Goal: Task Accomplishment & Management: Complete application form

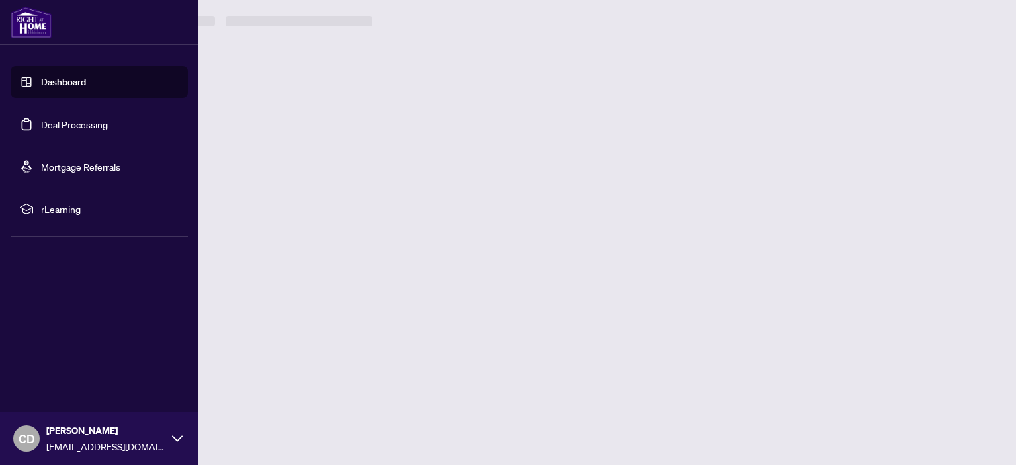
click at [73, 123] on link "Deal Processing" at bounding box center [74, 124] width 67 height 12
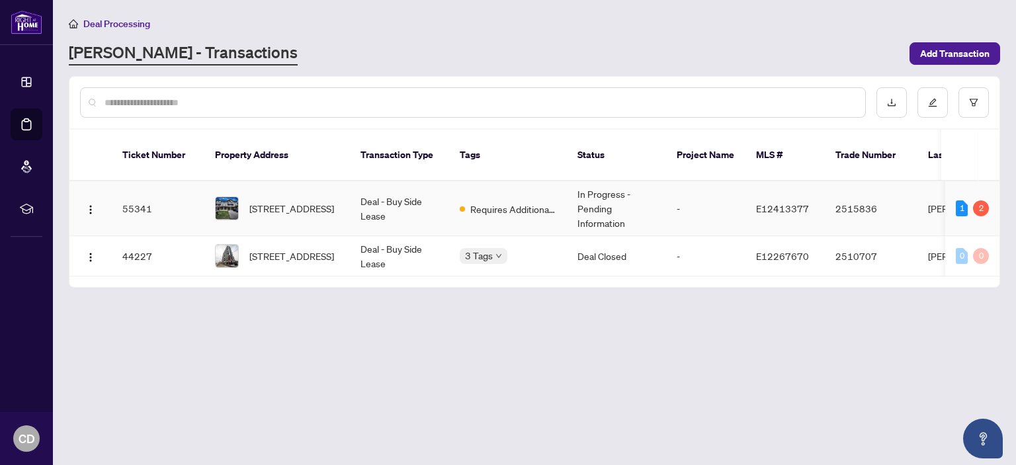
click at [936, 194] on td "[PERSON_NAME]" at bounding box center [966, 208] width 99 height 55
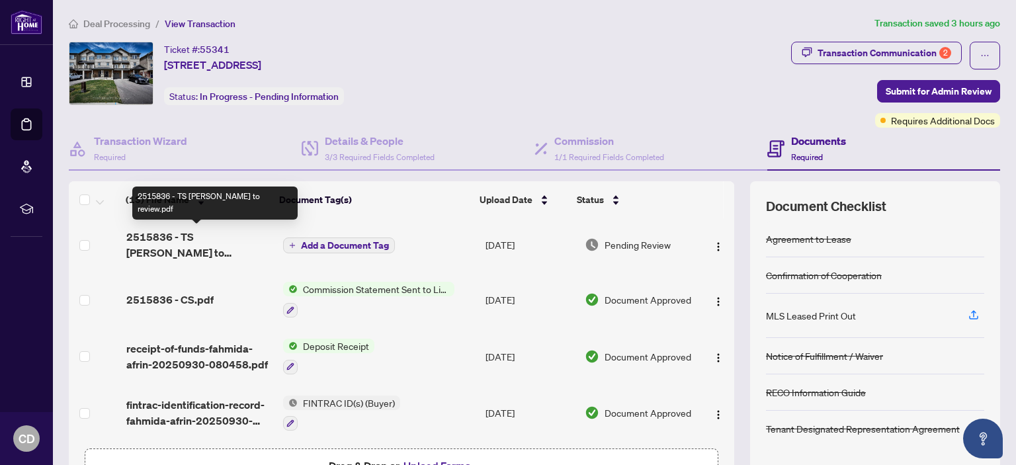
click at [167, 238] on span "2515836 - TS [PERSON_NAME] to review.pdf" at bounding box center [198, 245] width 145 height 32
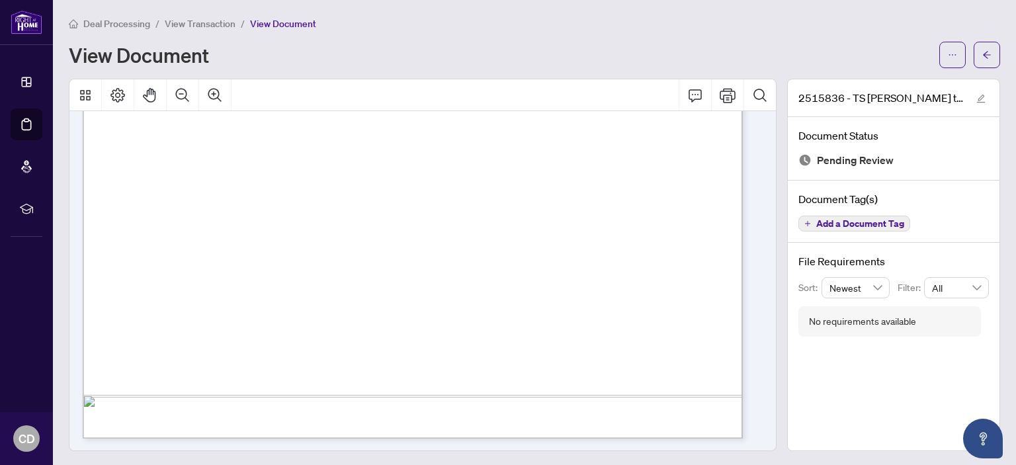
scroll to position [77, 0]
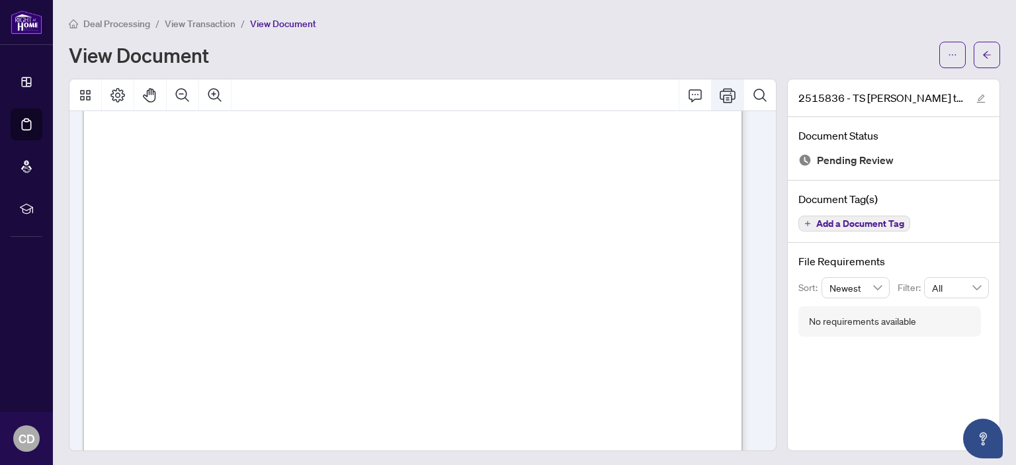
click at [719, 92] on icon "Print" at bounding box center [727, 95] width 16 height 16
click at [894, 8] on main "Deal Processing / View Transaction / View Document View Document 2515836 - TS […" at bounding box center [534, 232] width 963 height 465
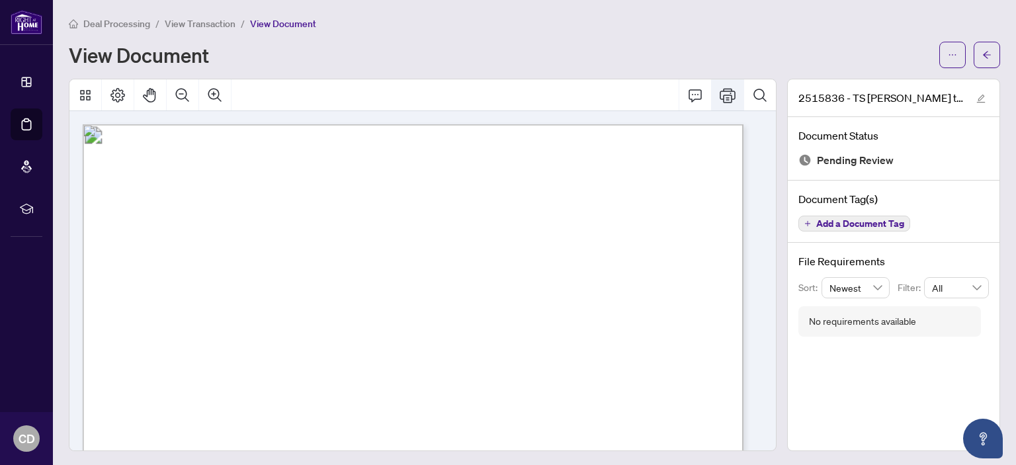
click at [719, 92] on icon "Print" at bounding box center [727, 95] width 16 height 16
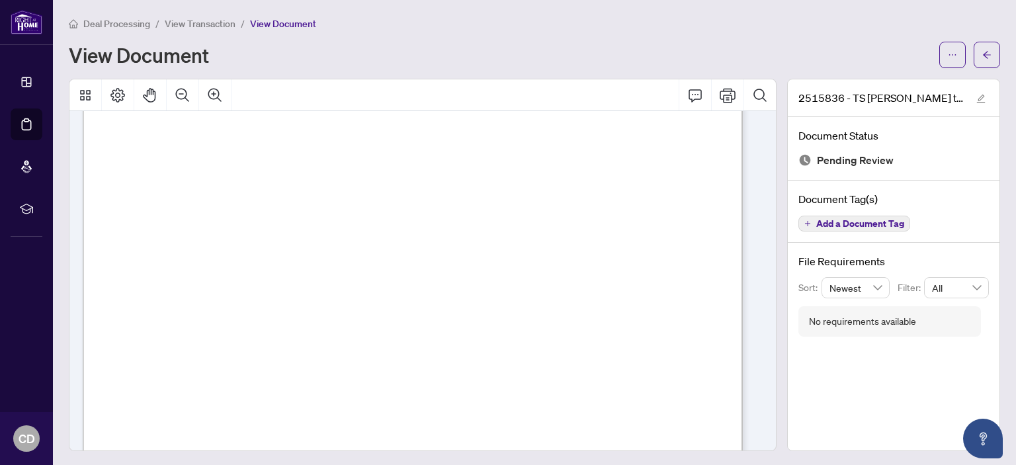
scroll to position [132, 0]
click at [949, 54] on icon "ellipsis" at bounding box center [952, 54] width 7 height 1
click at [864, 83] on span "Download" at bounding box center [894, 83] width 101 height 15
click at [786, 34] on div "Deal Processing / View Transaction / View Document View Document" at bounding box center [534, 42] width 931 height 52
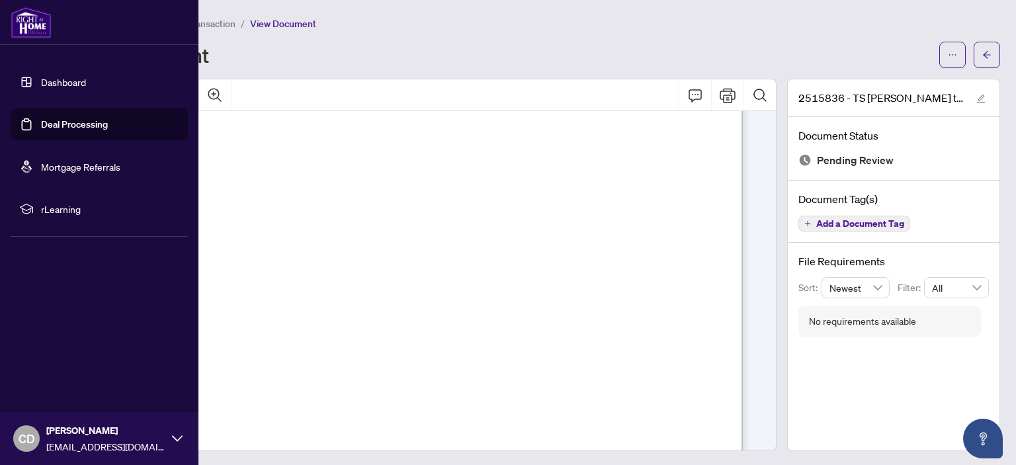
click at [66, 123] on link "Deal Processing" at bounding box center [74, 124] width 67 height 12
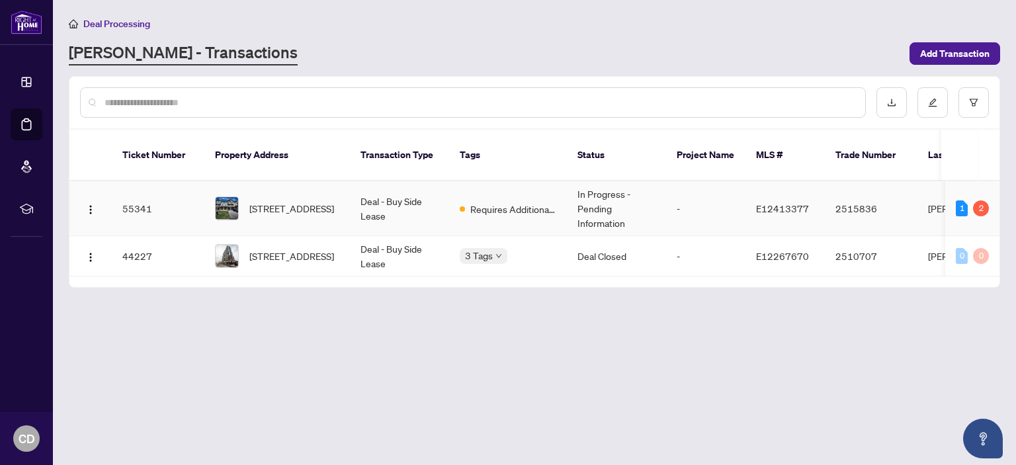
click at [600, 192] on td "In Progress - Pending Information" at bounding box center [616, 208] width 99 height 55
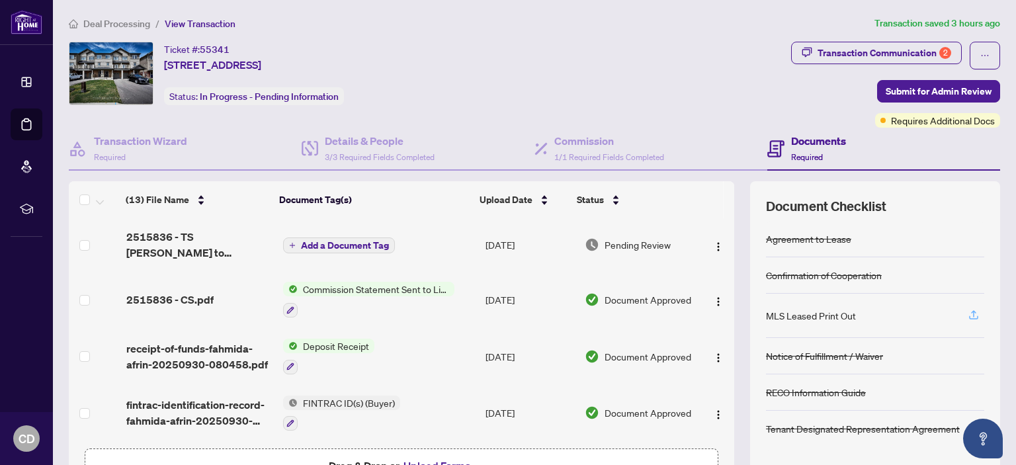
click at [971, 313] on icon "button" at bounding box center [973, 313] width 5 height 7
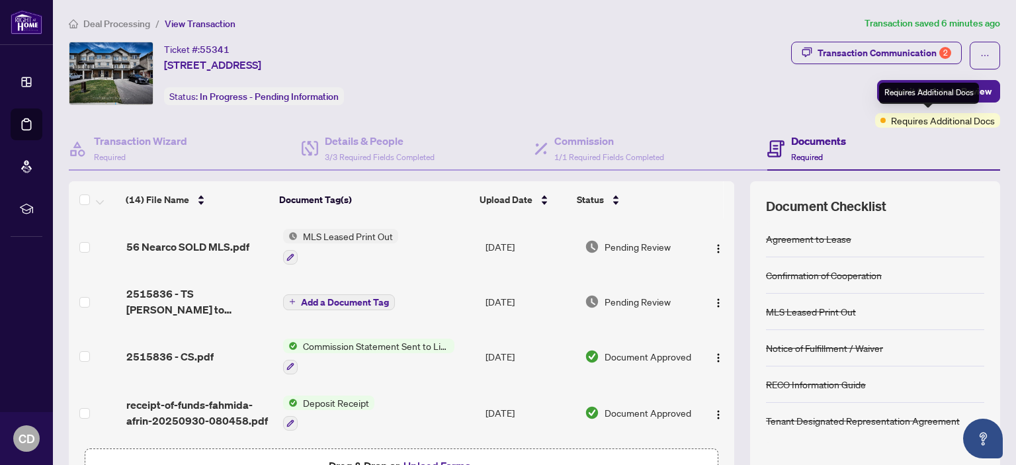
click at [926, 92] on div "Requires Additional Docs" at bounding box center [929, 93] width 100 height 21
click at [803, 95] on div "Transaction Communication 2 Submit for Admin Review Requires Additional Docs" at bounding box center [895, 85] width 209 height 86
click at [713, 304] on img "button" at bounding box center [718, 303] width 11 height 11
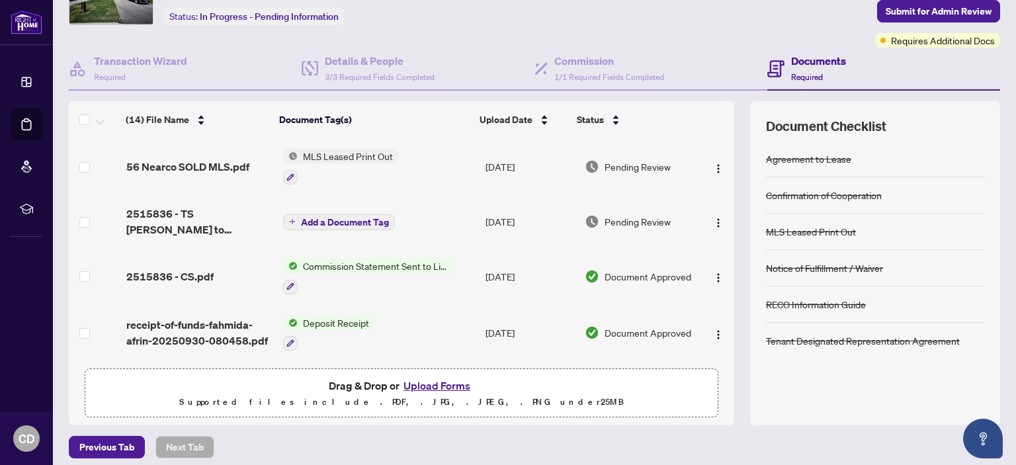
scroll to position [87, 0]
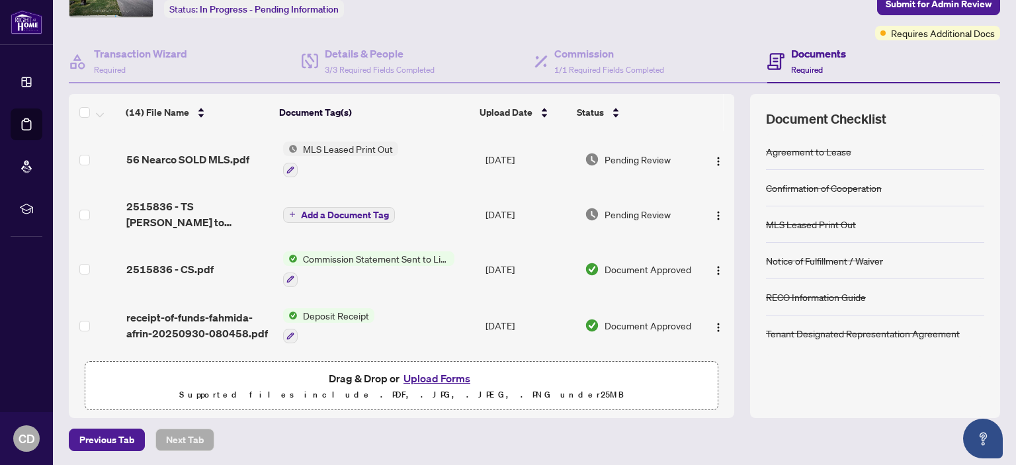
click at [428, 380] on button "Upload Forms" at bounding box center [436, 378] width 75 height 17
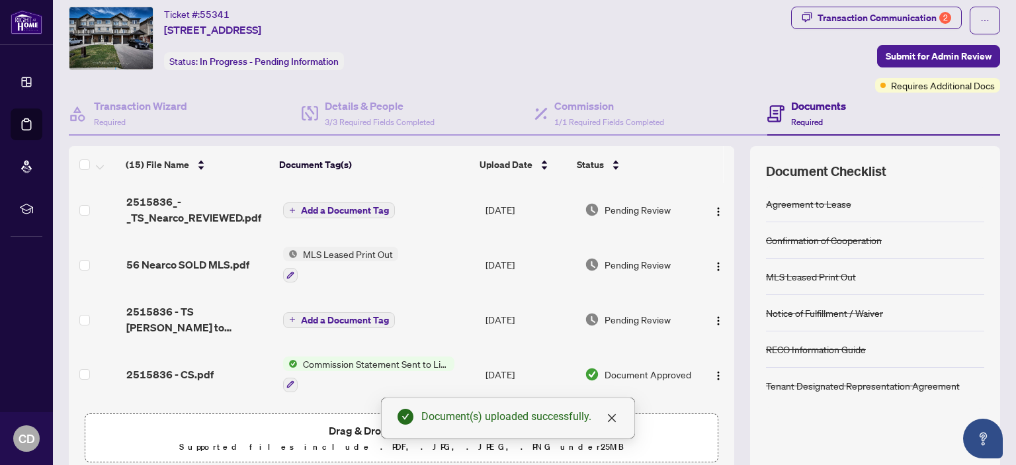
scroll to position [0, 0]
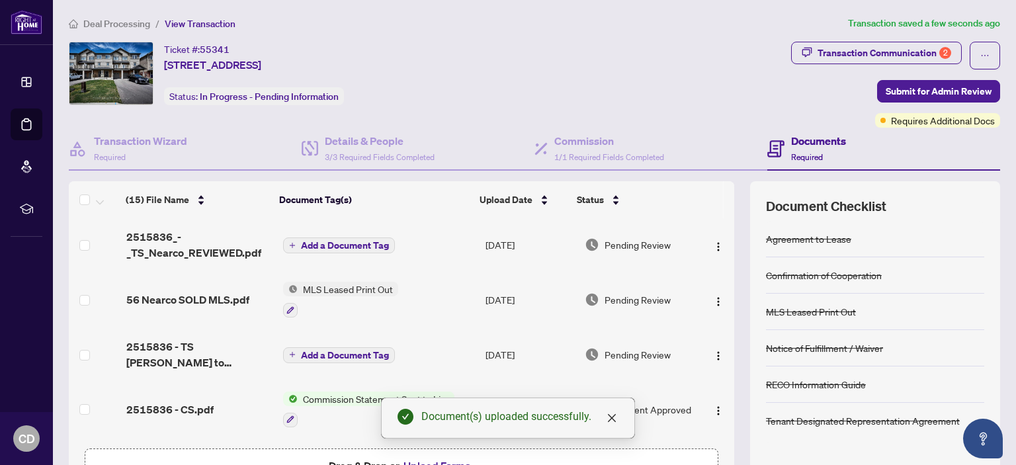
click at [317, 243] on span "Add a Document Tag" at bounding box center [345, 245] width 88 height 9
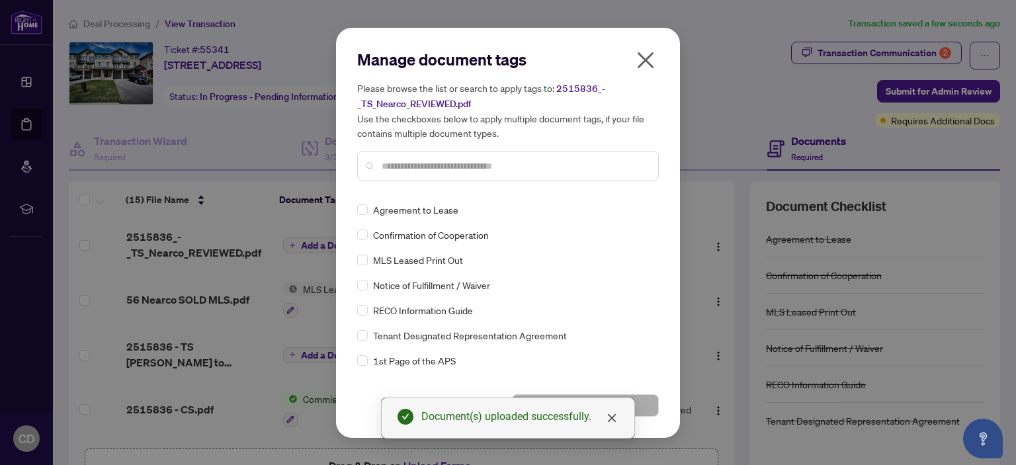
click at [393, 169] on input "text" at bounding box center [515, 166] width 266 height 15
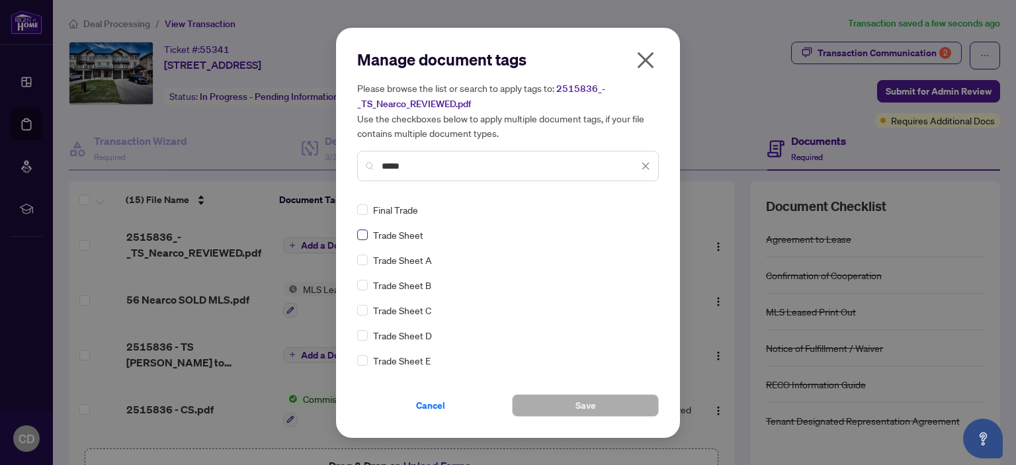
type input "*****"
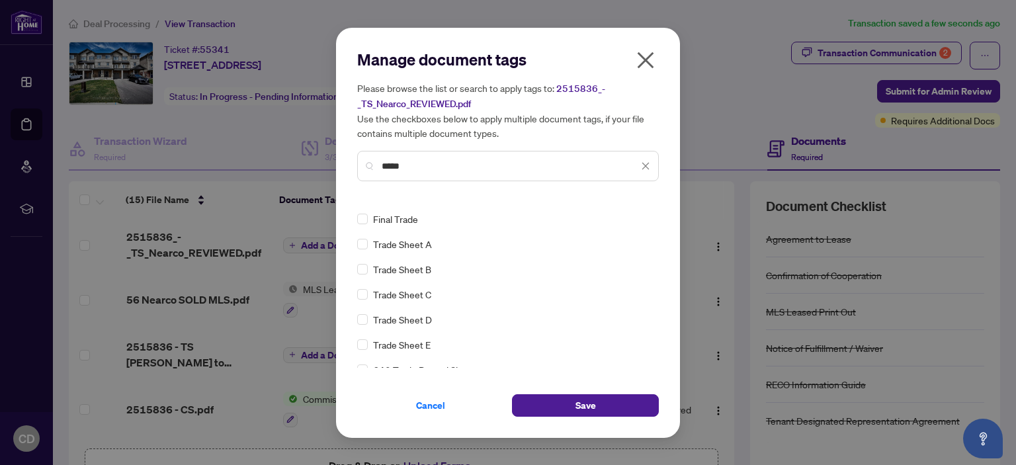
scroll to position [24, 0]
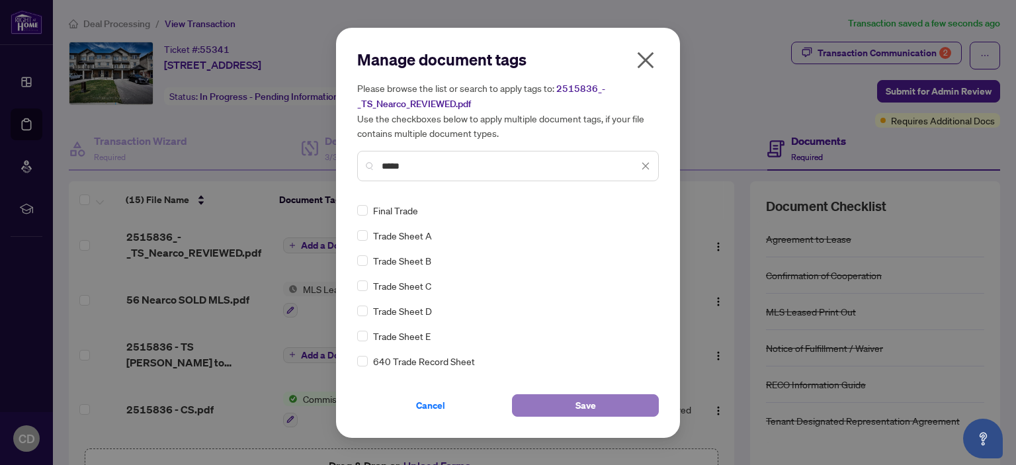
drag, startPoint x: 586, startPoint y: 406, endPoint x: 582, endPoint y: 400, distance: 7.2
click at [586, 405] on span "Save" at bounding box center [585, 405] width 20 height 21
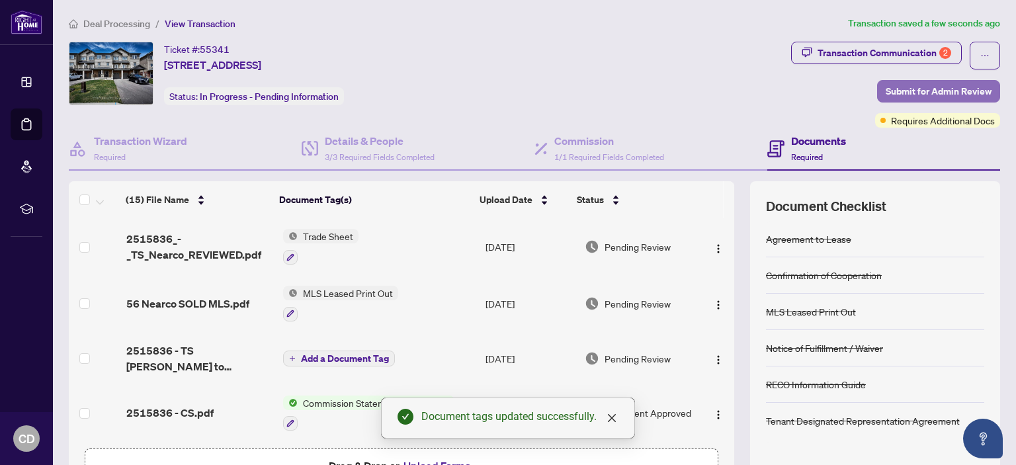
click at [949, 91] on span "Submit for Admin Review" at bounding box center [938, 91] width 106 height 21
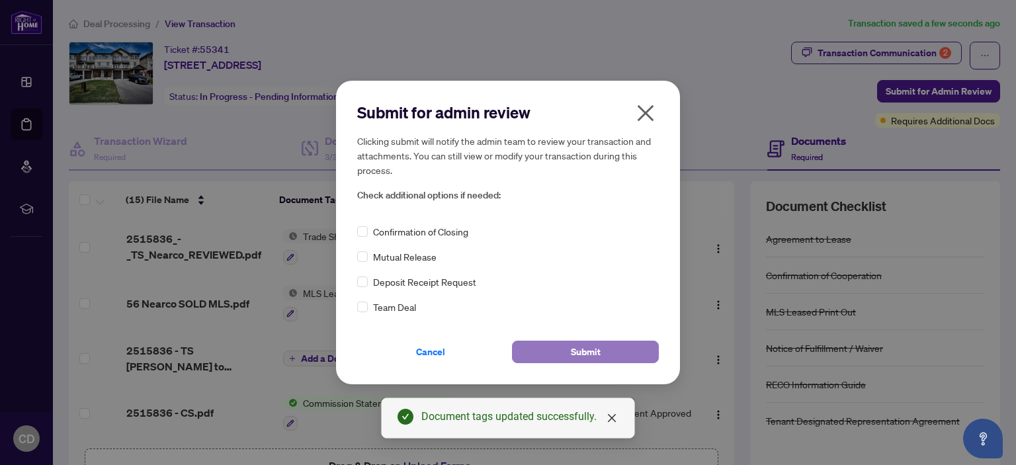
click at [577, 354] on span "Submit" at bounding box center [586, 351] width 30 height 21
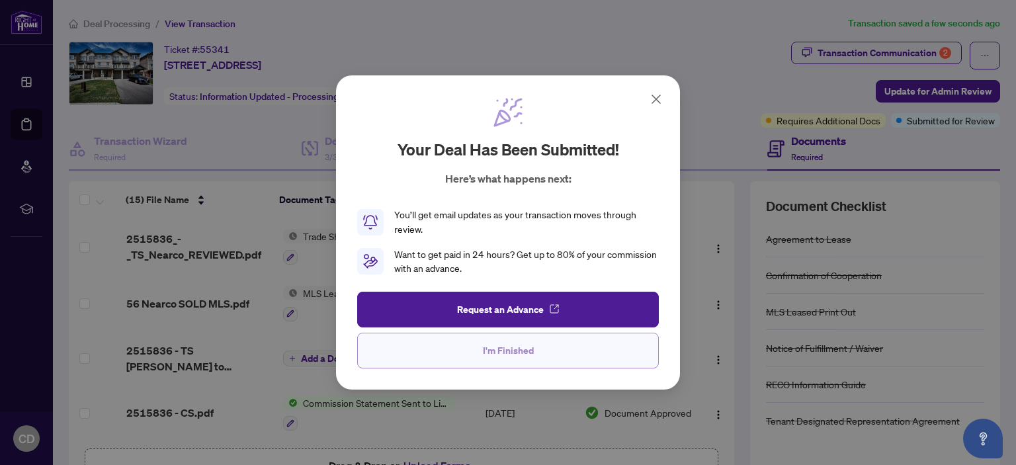
click at [534, 352] on button "I'm Finished" at bounding box center [508, 351] width 302 height 36
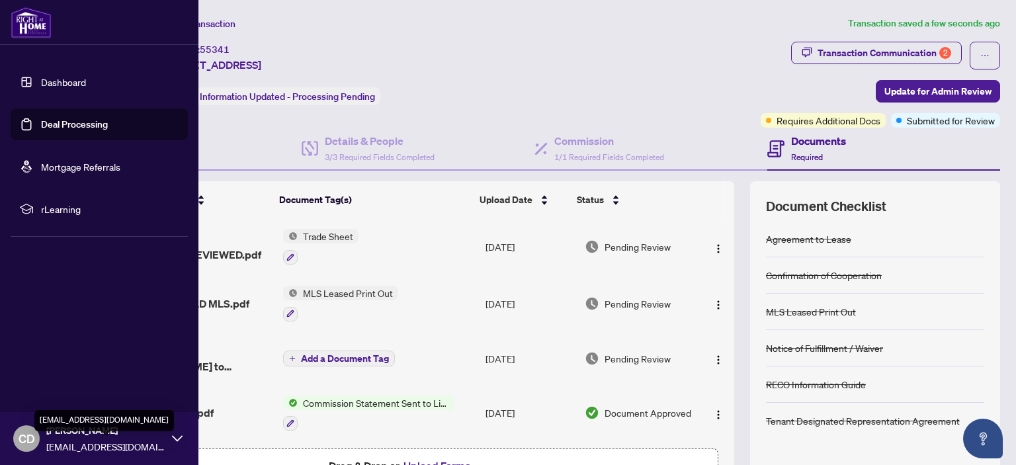
click at [84, 439] on span "[EMAIL_ADDRESS][DOMAIN_NAME]" at bounding box center [105, 446] width 119 height 15
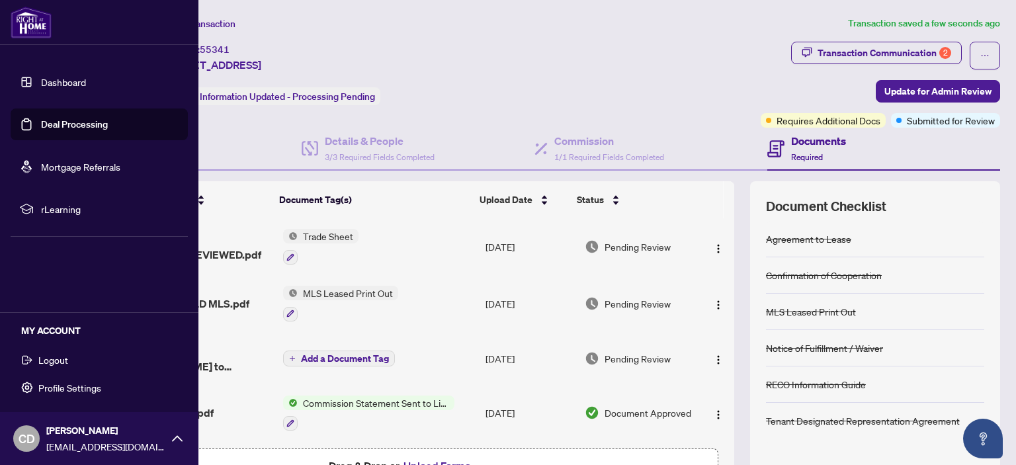
click at [59, 364] on span "Logout" at bounding box center [53, 359] width 30 height 21
